Goal: Complete application form: Complete application form

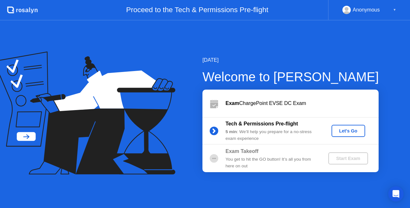
click at [348, 133] on div "Let's Go" at bounding box center [348, 130] width 29 height 5
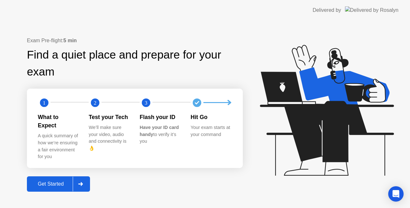
click at [59, 181] on div "Get Started" at bounding box center [51, 184] width 44 height 6
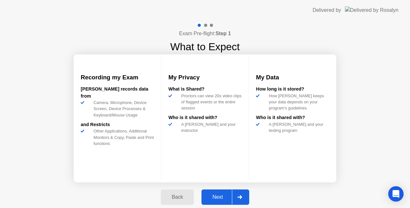
click at [220, 200] on div "Next" at bounding box center [217, 197] width 29 height 6
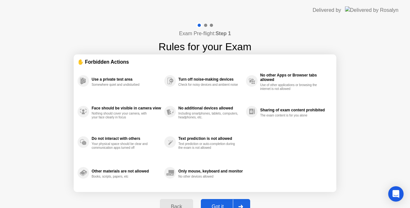
click at [220, 200] on button "Got it" at bounding box center [225, 206] width 49 height 15
select select "**********"
select select "*******"
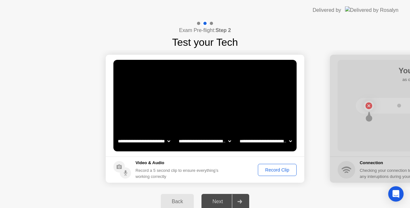
click at [279, 172] on div "Record Clip" at bounding box center [277, 170] width 34 height 5
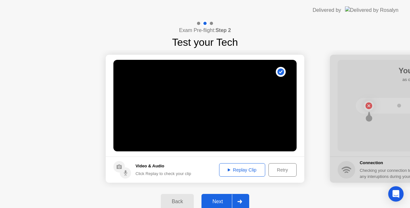
click at [245, 171] on div "Replay Clip" at bounding box center [242, 170] width 42 height 5
click at [218, 200] on div "Next" at bounding box center [217, 202] width 29 height 6
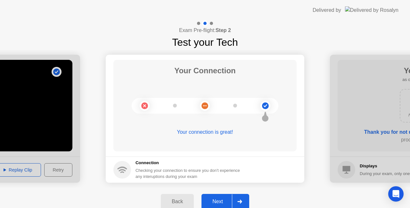
click at [218, 200] on div "Next" at bounding box center [217, 202] width 29 height 6
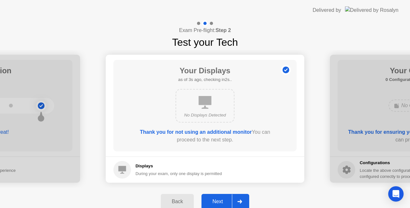
click at [218, 200] on div "Next" at bounding box center [217, 202] width 29 height 6
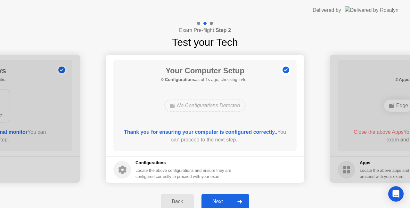
click at [218, 200] on div "Next" at bounding box center [217, 202] width 29 height 6
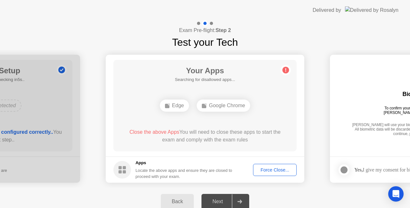
click at [218, 200] on div "Next" at bounding box center [217, 202] width 29 height 6
click at [274, 169] on div "Force Close..." at bounding box center [274, 170] width 39 height 5
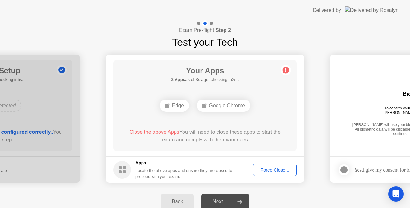
click at [276, 168] on div "Force Close..." at bounding box center [274, 170] width 39 height 5
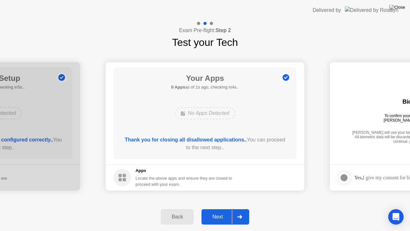
click at [221, 208] on div "Next" at bounding box center [217, 217] width 29 height 6
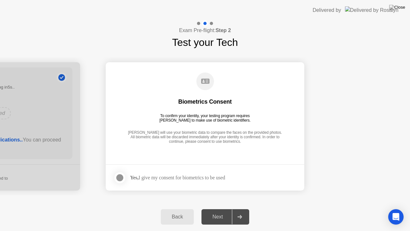
click at [120, 176] on div at bounding box center [120, 178] width 8 height 8
click at [217, 208] on div "Next" at bounding box center [217, 217] width 29 height 6
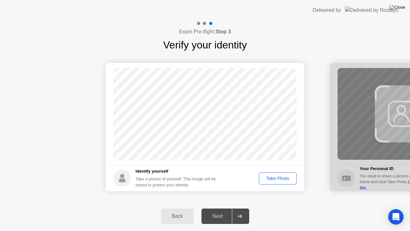
click at [280, 178] on div "Take Photo" at bounding box center [277, 178] width 33 height 5
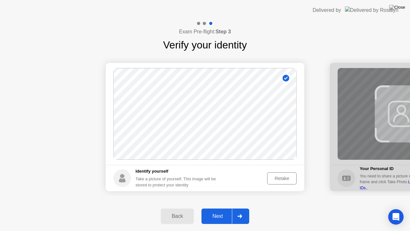
click at [218, 208] on div "Next" at bounding box center [217, 216] width 29 height 6
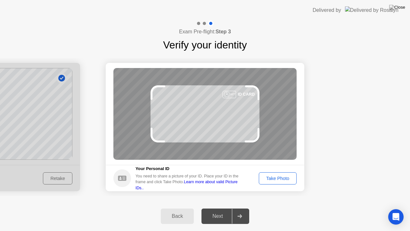
click at [288, 180] on div "Take Photo" at bounding box center [277, 178] width 33 height 5
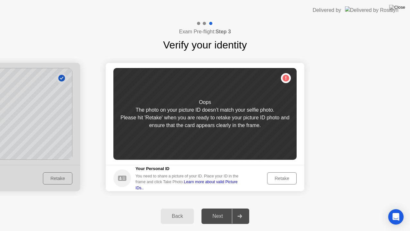
click at [288, 180] on div "Retake" at bounding box center [281, 178] width 25 height 5
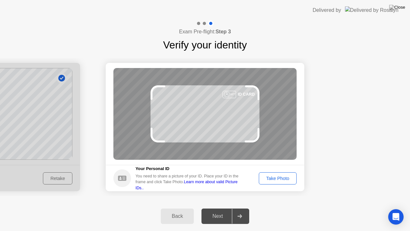
click at [288, 180] on div "Take Photo" at bounding box center [277, 178] width 33 height 5
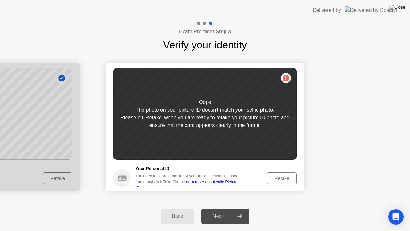
click at [288, 180] on div "Retake" at bounding box center [281, 178] width 25 height 5
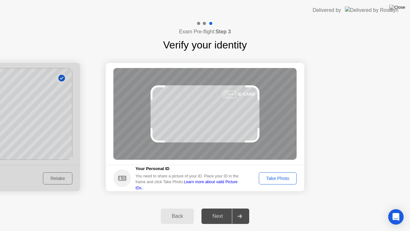
click at [288, 180] on div "Take Photo" at bounding box center [277, 178] width 33 height 5
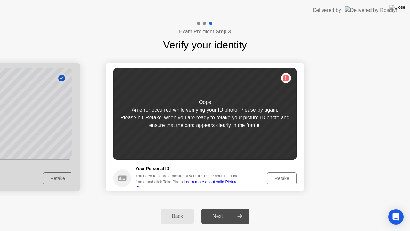
click at [288, 180] on div "Retake" at bounding box center [281, 178] width 25 height 5
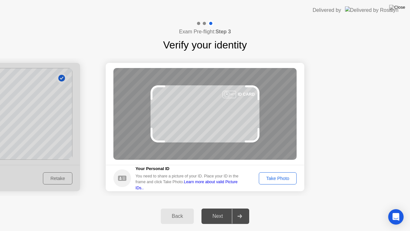
click at [288, 180] on div "Take Photo" at bounding box center [277, 178] width 33 height 5
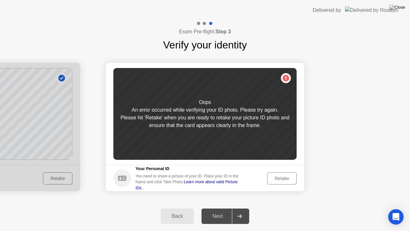
click at [288, 180] on div "Retake" at bounding box center [281, 178] width 25 height 5
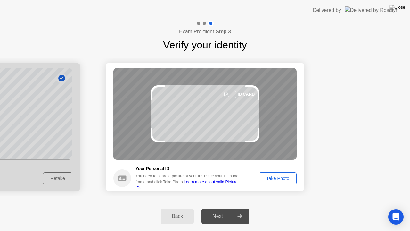
click at [288, 180] on div "Take Photo" at bounding box center [277, 178] width 33 height 5
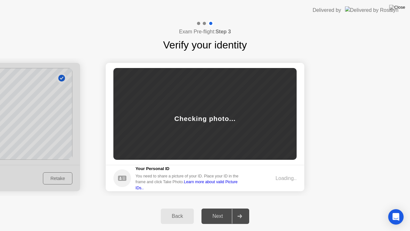
click at [245, 208] on div at bounding box center [239, 216] width 15 height 15
click at [180, 208] on div "Back" at bounding box center [177, 216] width 29 height 6
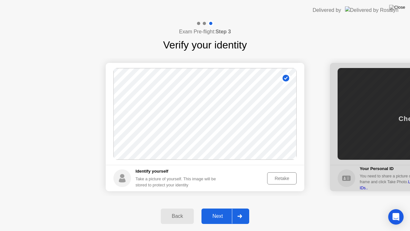
click at [222, 208] on div "Next" at bounding box center [217, 216] width 29 height 6
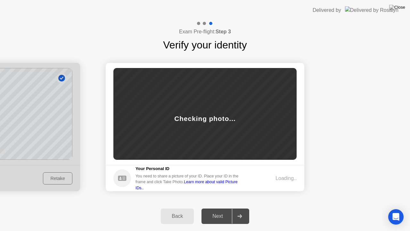
click at [179, 208] on button "Back" at bounding box center [177, 215] width 33 height 15
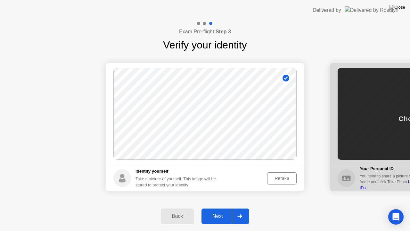
click at [282, 178] on div "Retake" at bounding box center [281, 178] width 25 height 5
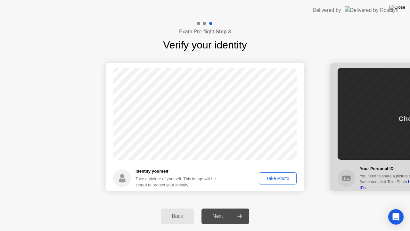
click at [282, 178] on div "Take Photo" at bounding box center [277, 178] width 33 height 5
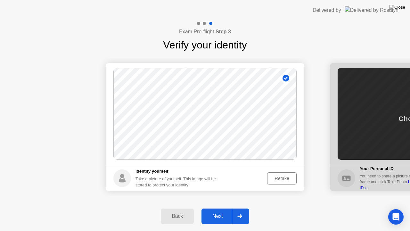
click at [218, 208] on div "Next" at bounding box center [217, 216] width 29 height 6
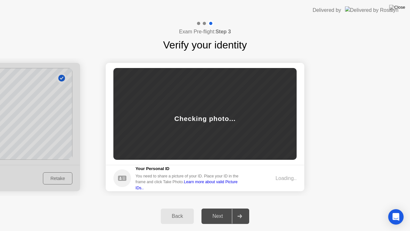
click at [218, 208] on div "Next" at bounding box center [217, 216] width 29 height 6
click at [402, 9] on img at bounding box center [397, 7] width 16 height 5
